Goal: Transaction & Acquisition: Purchase product/service

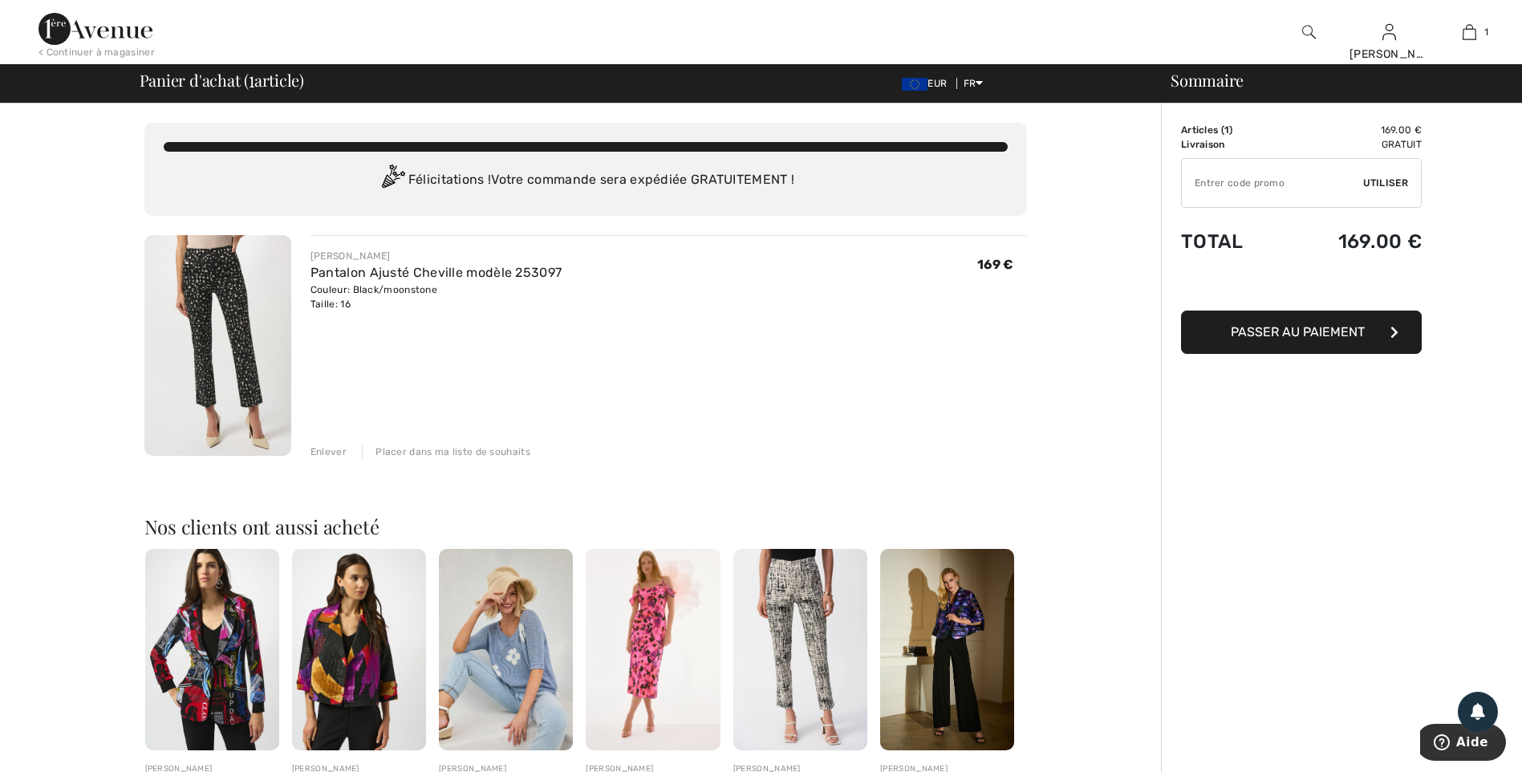
click at [1328, 332] on span "Passer au paiement" at bounding box center [1298, 331] width 134 height 15
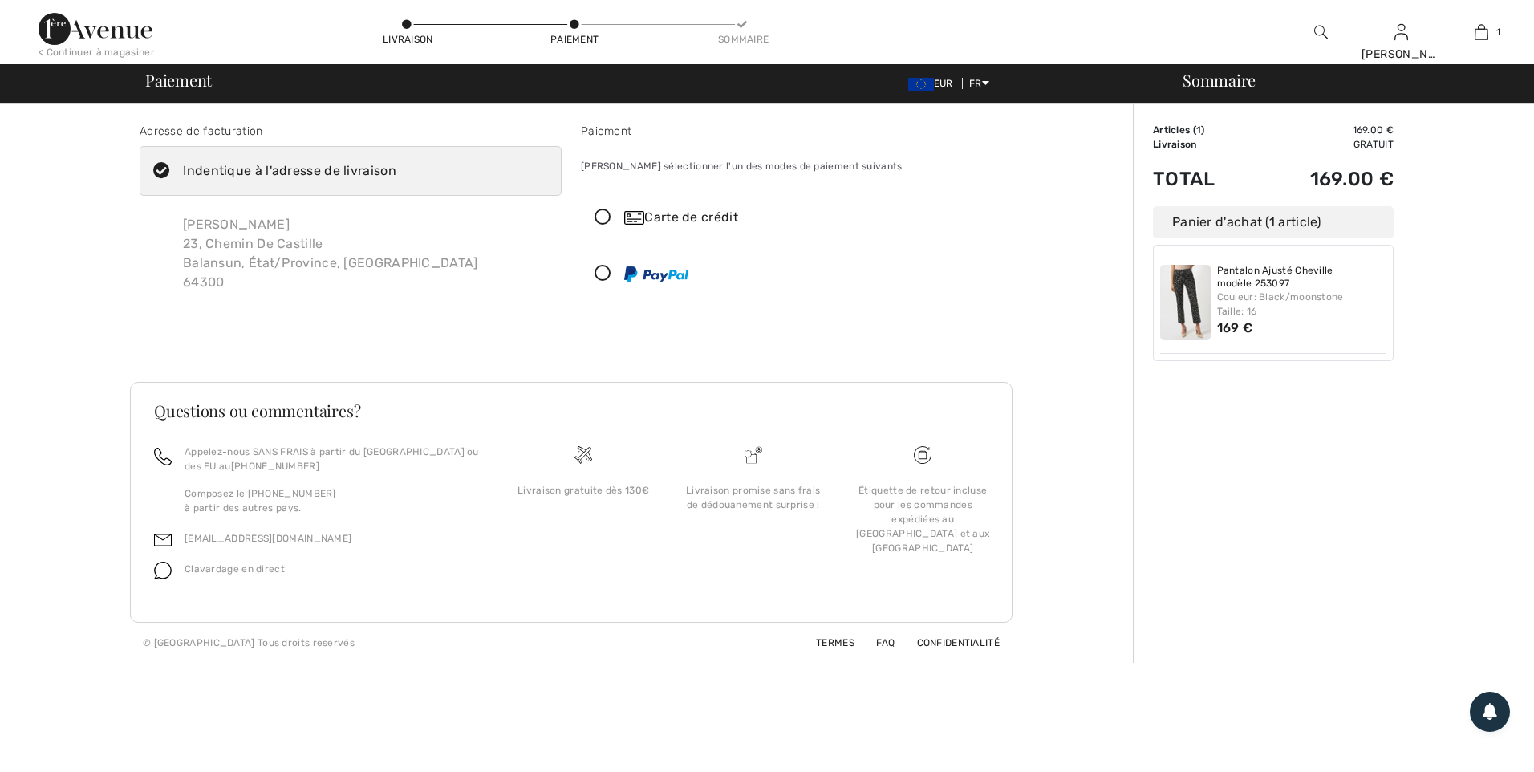
checkbox input "true"
click at [604, 217] on icon at bounding box center [603, 217] width 43 height 17
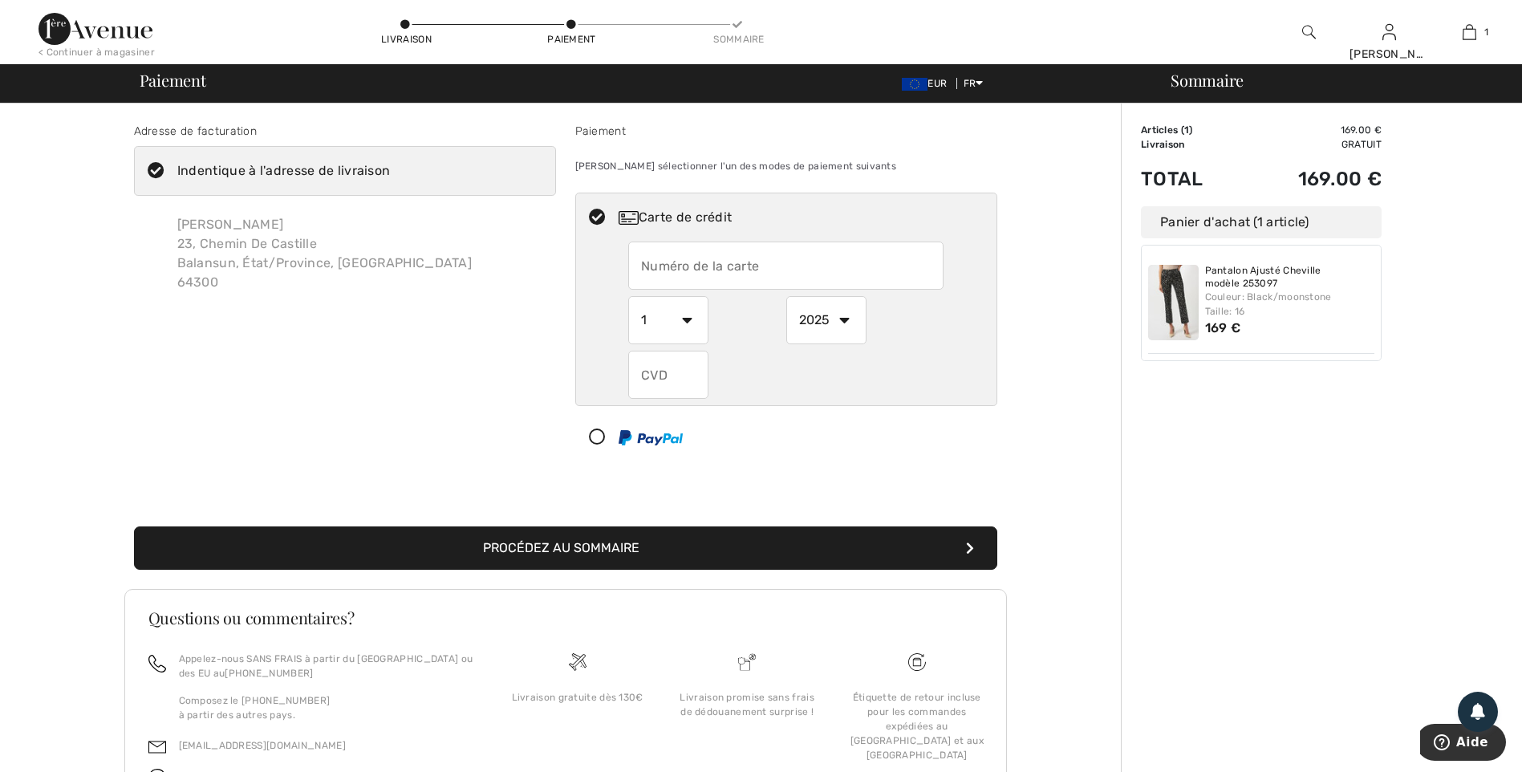
click at [643, 256] on input "text" at bounding box center [785, 265] width 315 height 48
type input "5137706949261736"
click at [693, 325] on select "1 2 3 4 5 6 7 8 9 10 11 12" at bounding box center [668, 320] width 80 height 48
select select "10"
click at [628, 296] on select "1 2 3 4 5 6 7 8 9 10 11 12" at bounding box center [668, 320] width 80 height 48
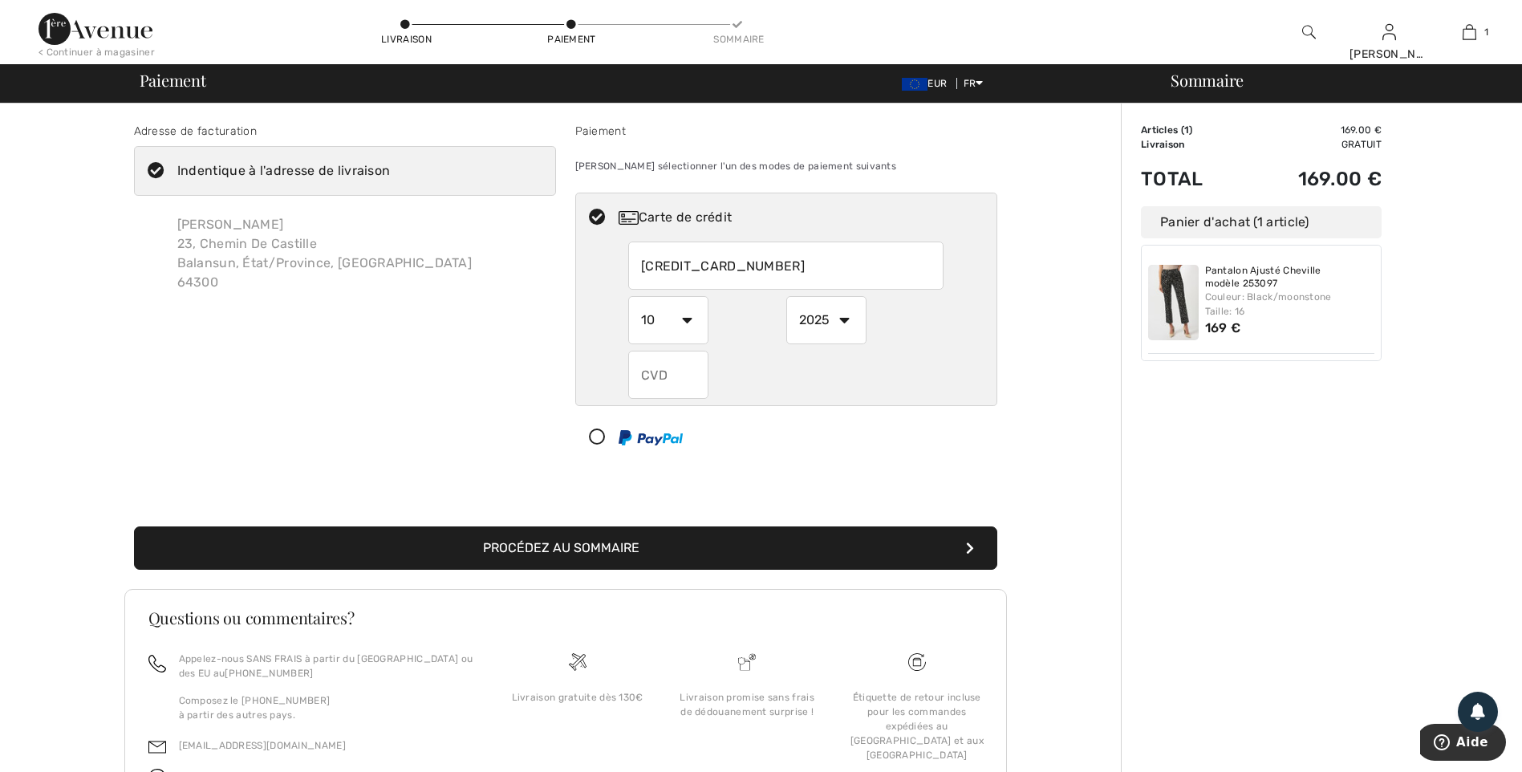
click at [846, 322] on select "2025 2026 2027 2028 2029 2030 2031 2032 2033 2034 2035" at bounding box center [826, 320] width 80 height 48
select select "2028"
click at [786, 296] on select "2025 2026 2027 2028 2029 2030 2031 2032 2033 2034 2035" at bounding box center [826, 320] width 80 height 48
click at [656, 377] on input "text" at bounding box center [668, 375] width 80 height 48
type input "776"
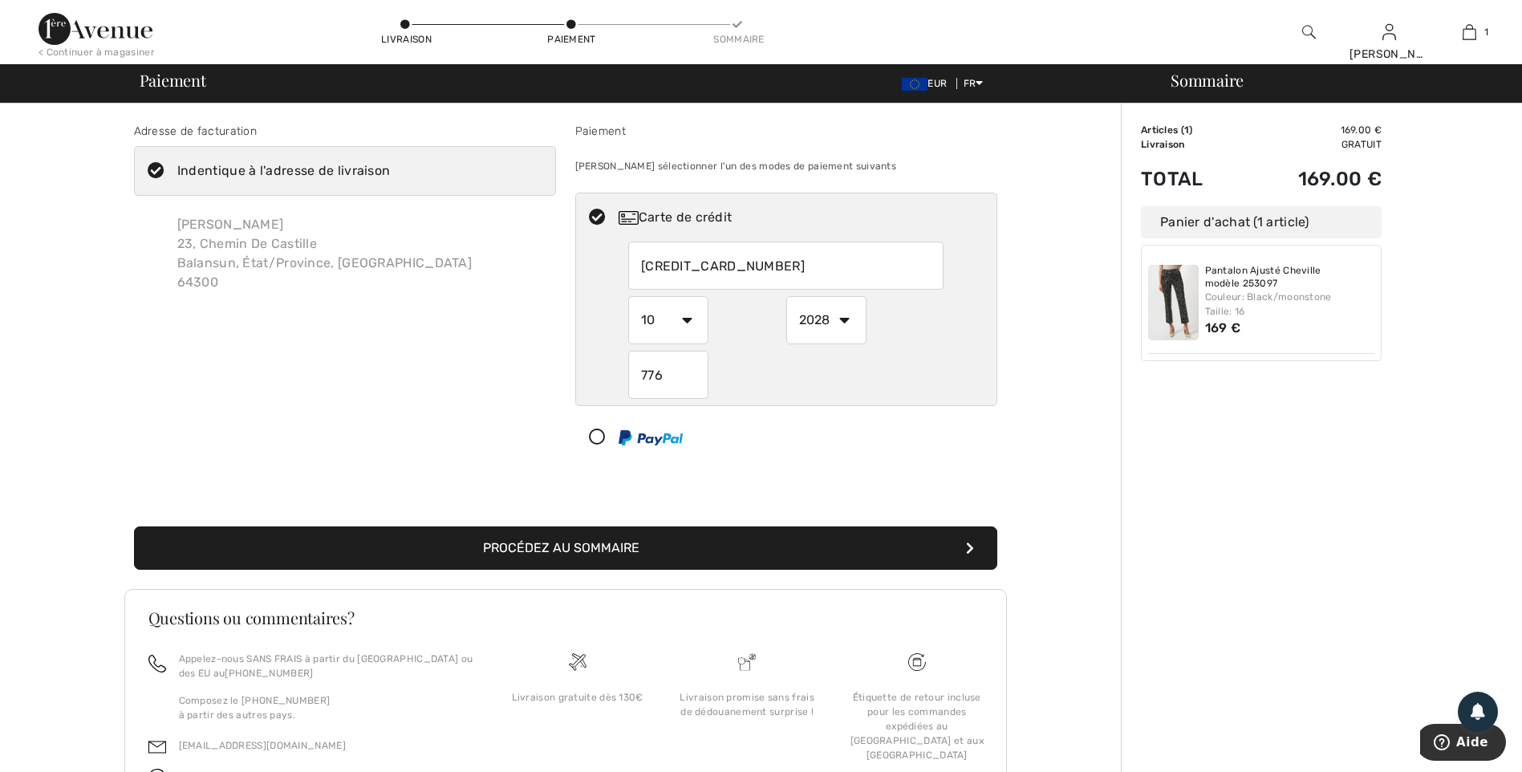
click at [716, 549] on button "Procédez au sommaire" at bounding box center [565, 547] width 863 height 43
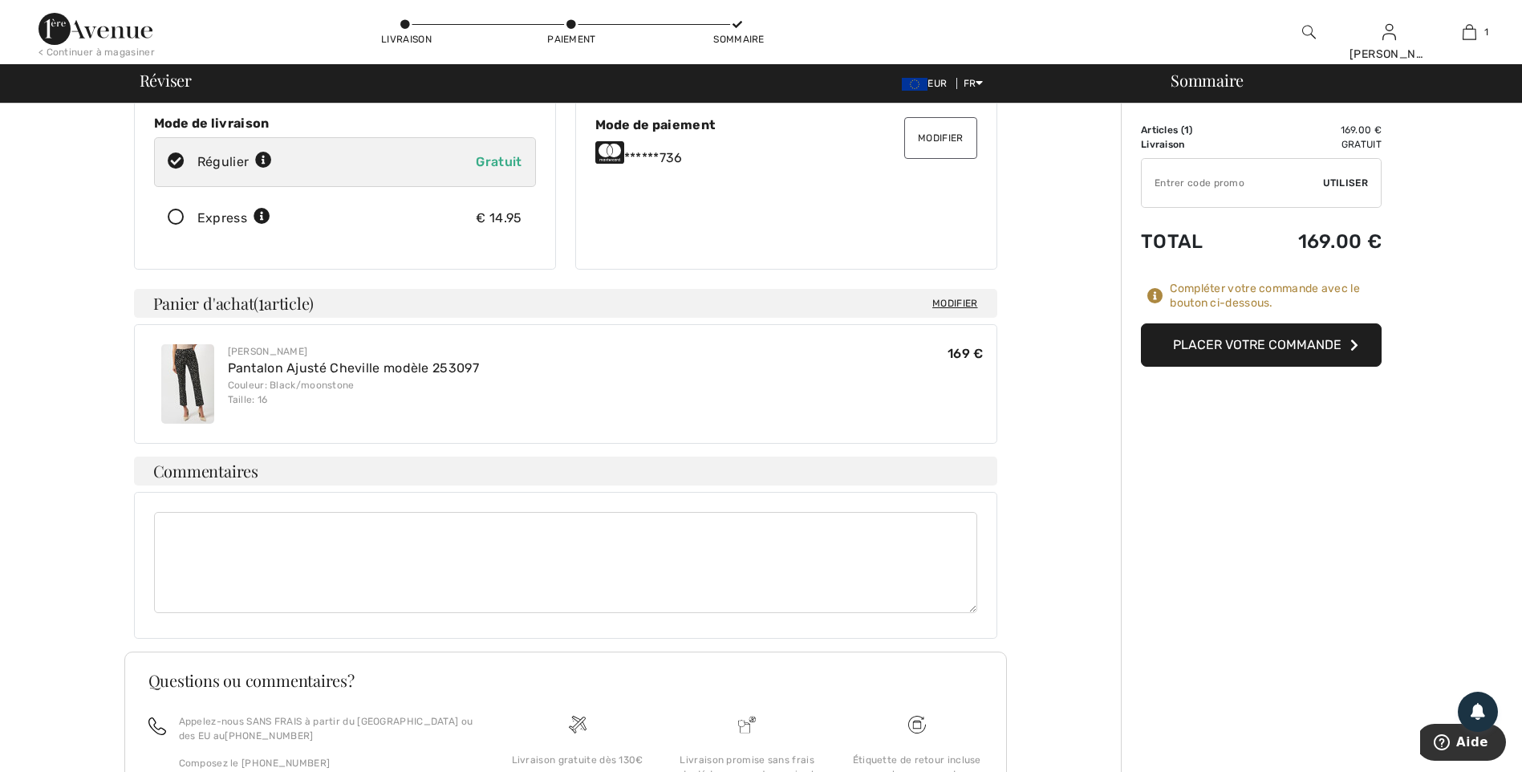
scroll to position [64, 0]
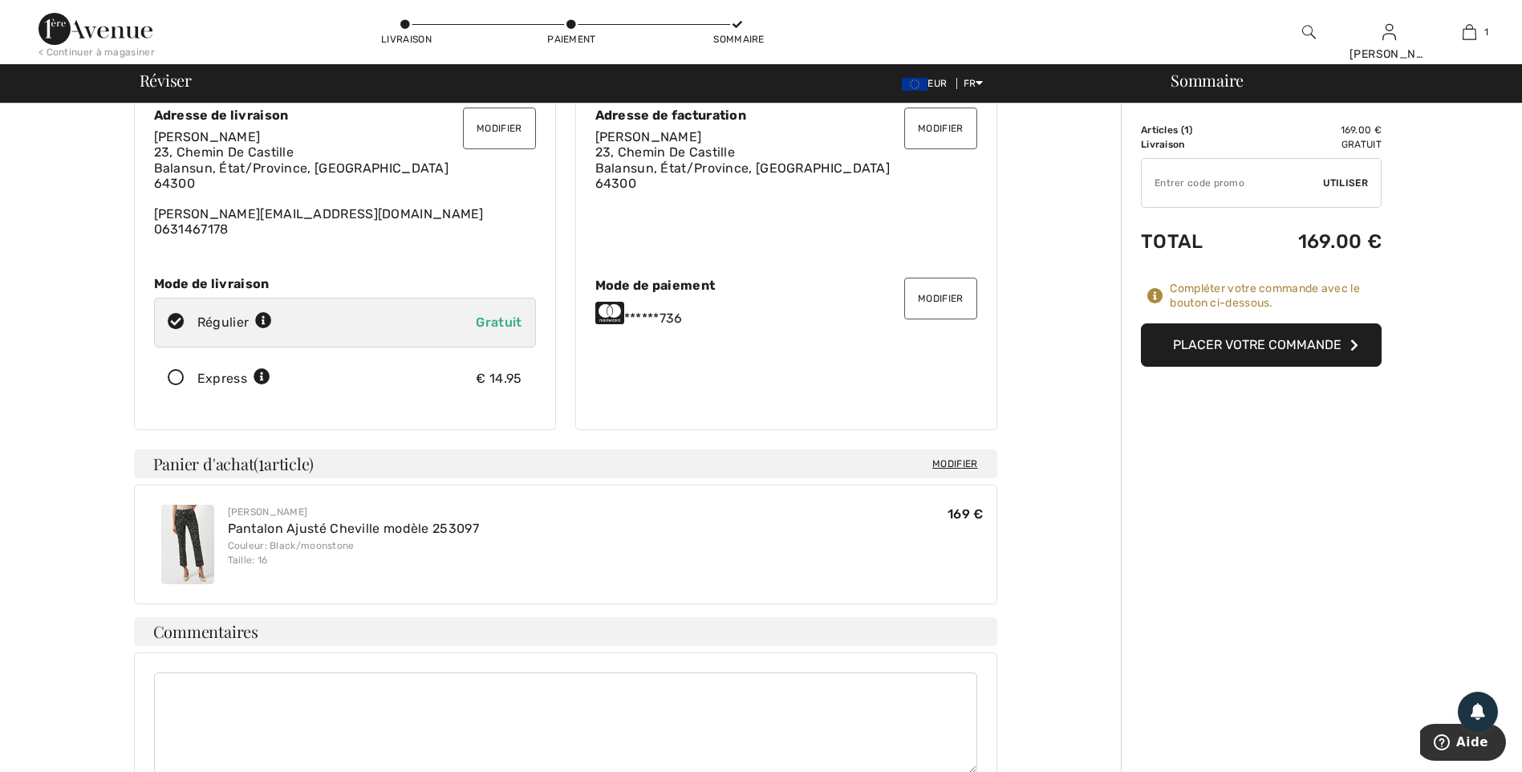
click at [1224, 353] on button "Placer votre commande" at bounding box center [1261, 344] width 241 height 43
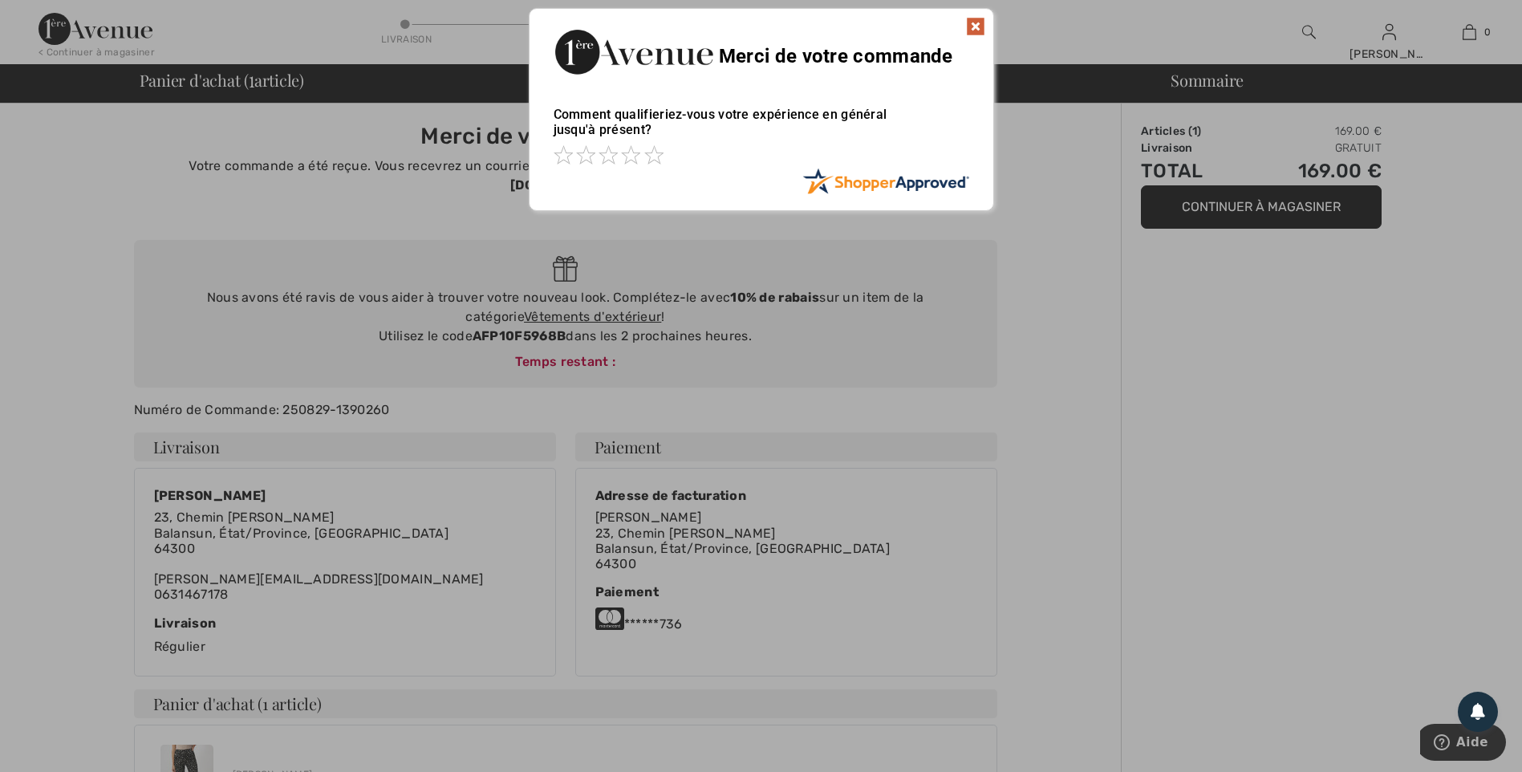
click at [973, 22] on img at bounding box center [975, 26] width 19 height 19
